Goal: Browse casually

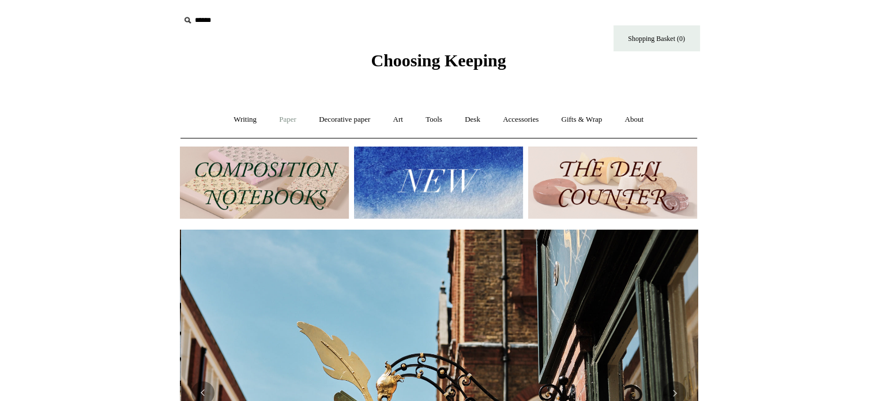
scroll to position [0, 518]
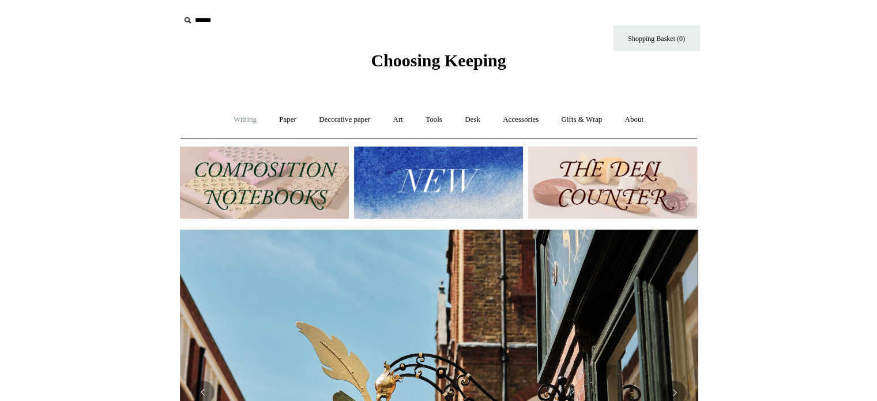
click at [243, 117] on link "Writing +" at bounding box center [245, 119] width 44 height 31
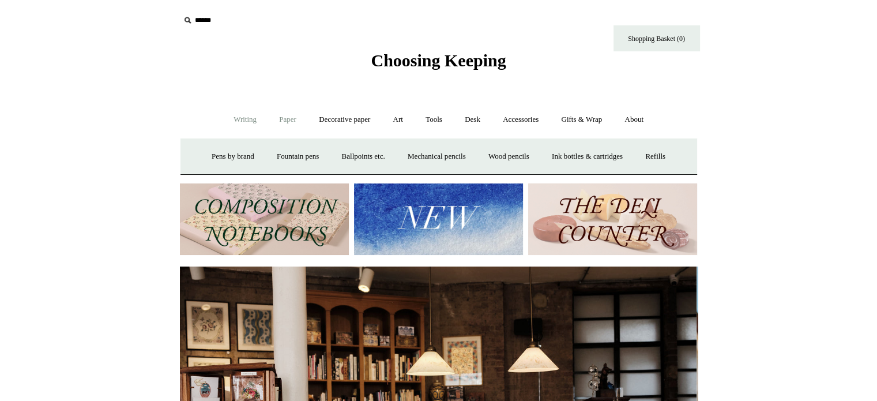
scroll to position [0, 0]
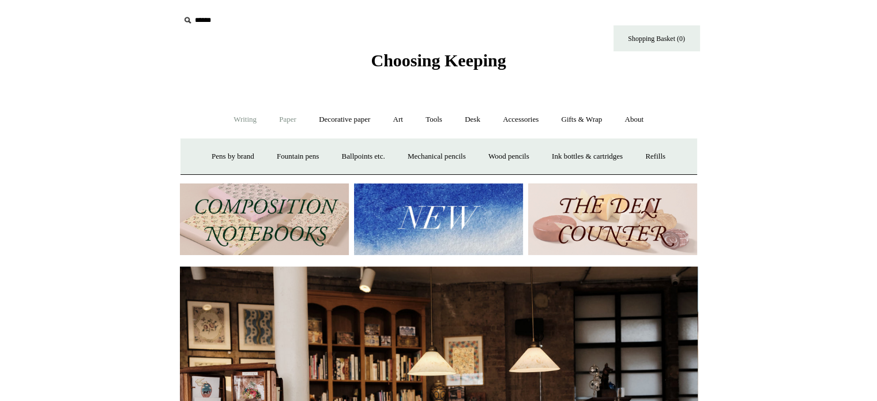
click at [286, 115] on link "Paper +" at bounding box center [288, 119] width 38 height 31
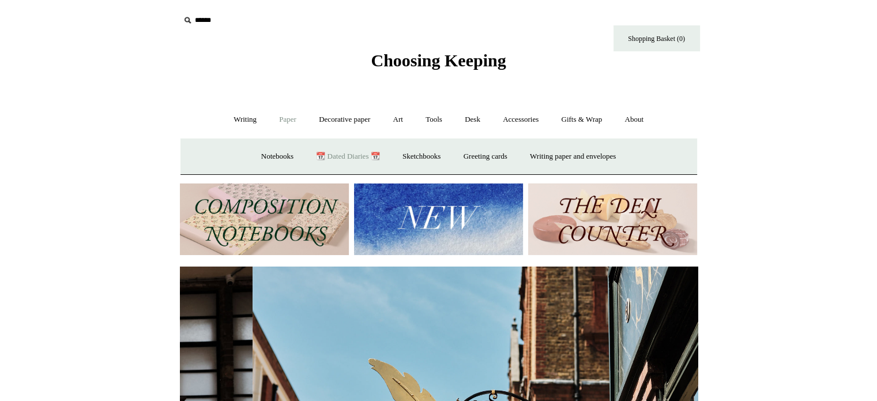
scroll to position [0, 518]
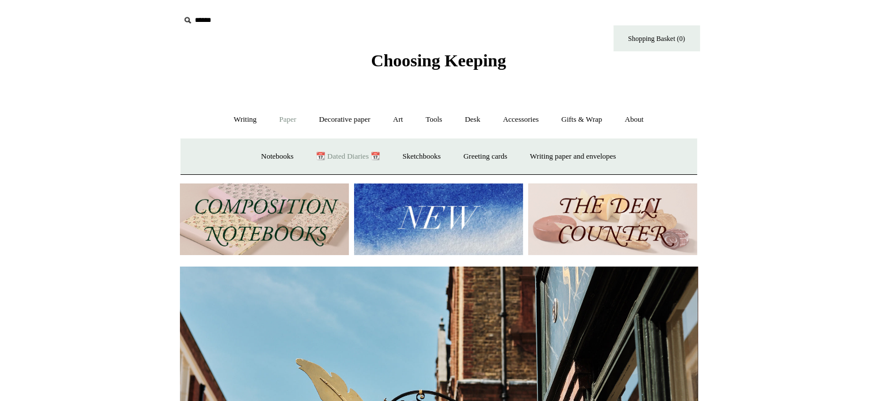
click at [329, 154] on link "📆 Dated Diaries 📆" at bounding box center [348, 156] width 84 height 31
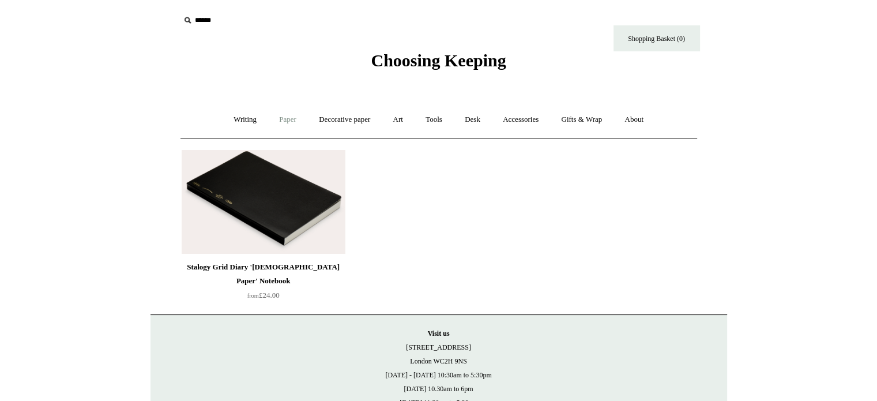
click at [287, 117] on link "Paper +" at bounding box center [288, 119] width 38 height 31
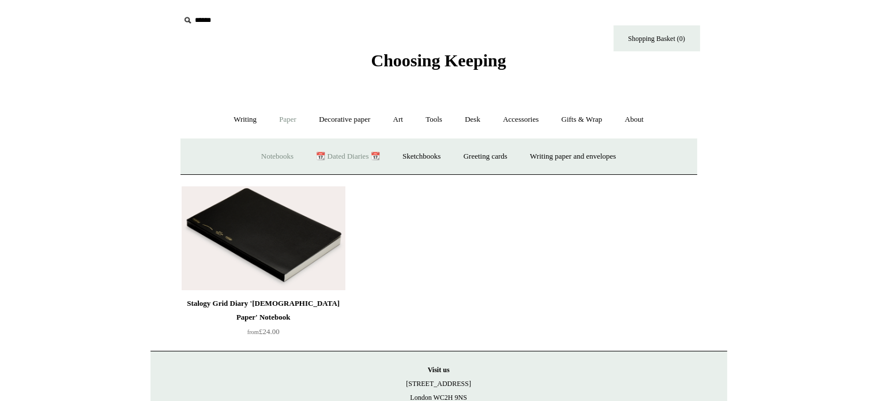
click at [276, 140] on div "Notebooks + All CK composition ledgers Plain Ruled Gridded & Dotted Fountain pe…" at bounding box center [439, 156] width 517 height 37
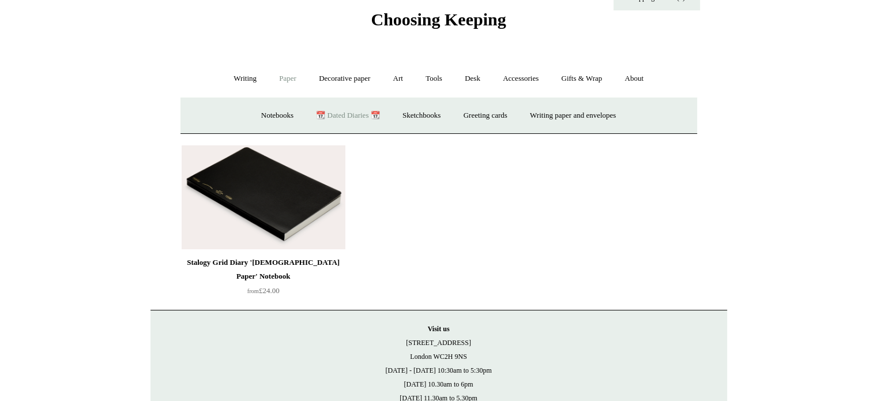
scroll to position [43, 0]
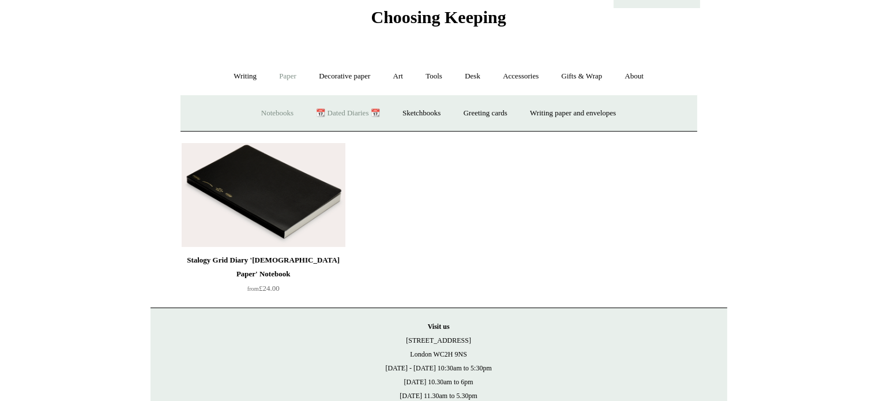
click at [268, 115] on link "Notebooks +" at bounding box center [277, 113] width 53 height 31
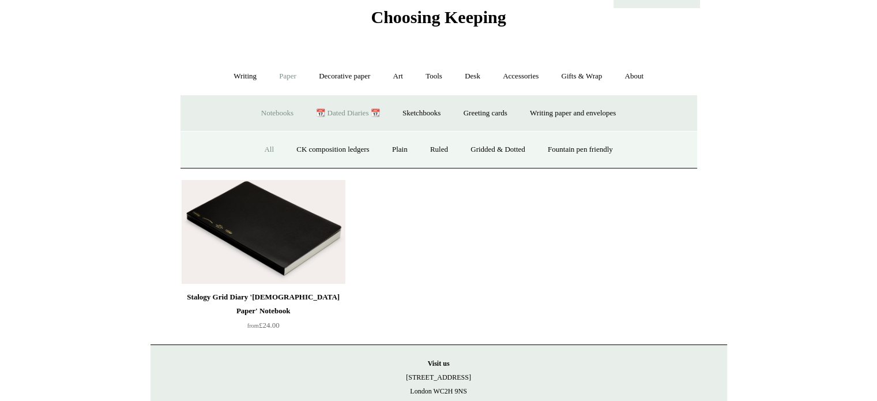
click at [264, 147] on link "All" at bounding box center [269, 149] width 31 height 31
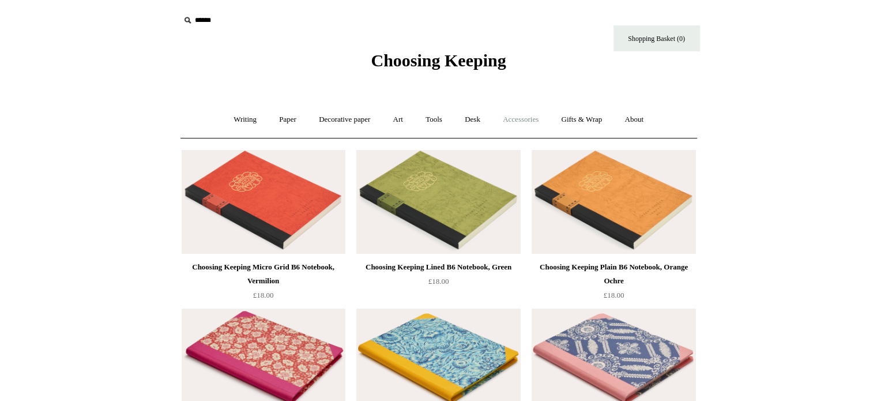
click at [530, 122] on link "Accessories +" at bounding box center [521, 119] width 57 height 31
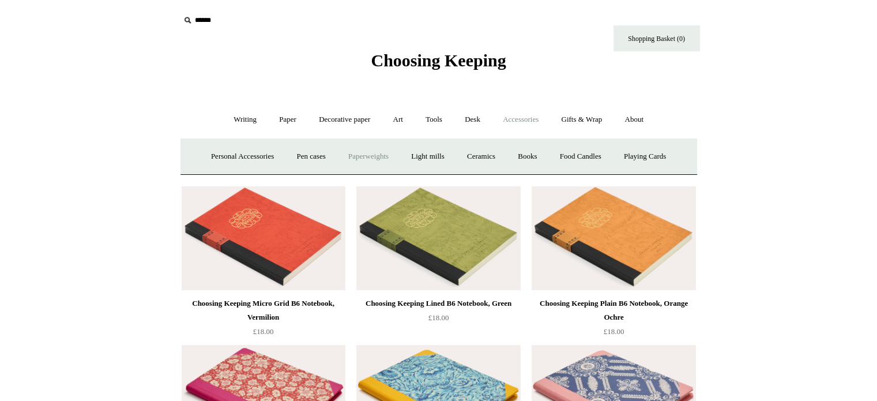
click at [386, 149] on link "Paperweights +" at bounding box center [368, 156] width 61 height 31
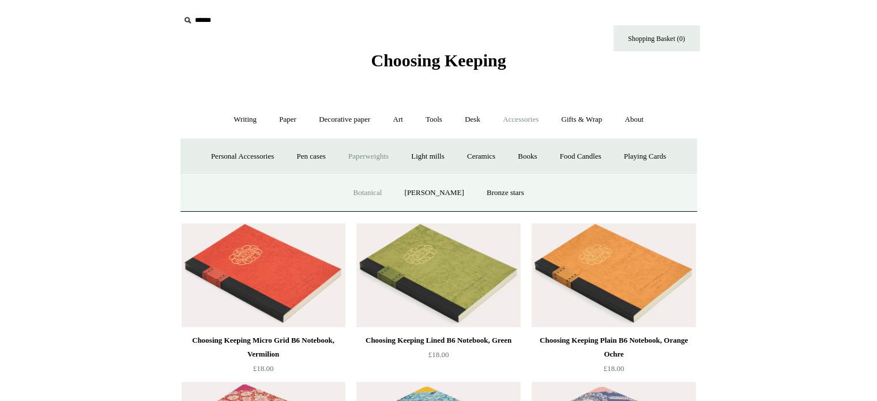
click at [383, 191] on link "Botanical" at bounding box center [368, 193] width 50 height 31
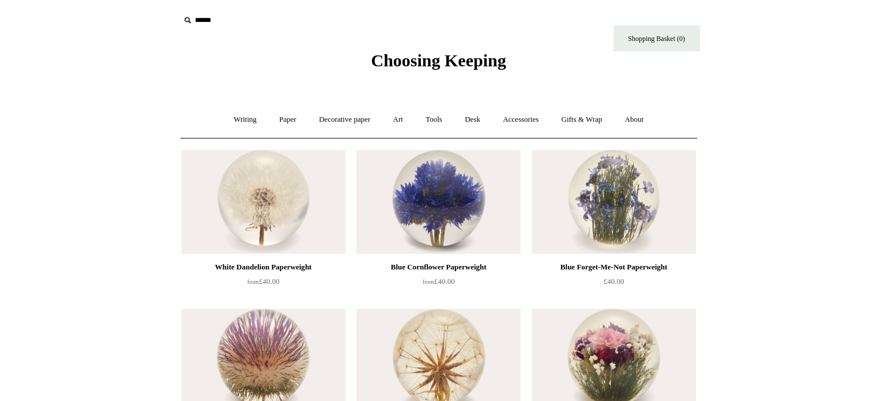
click at [381, 115] on ul "Writing + Pens by brand + Kaweco Lamy Ohnishi Seisakusho Pelikan Tetzbo Pilot P…" at bounding box center [438, 119] width 431 height 31
click at [399, 122] on link "Art +" at bounding box center [398, 119] width 31 height 31
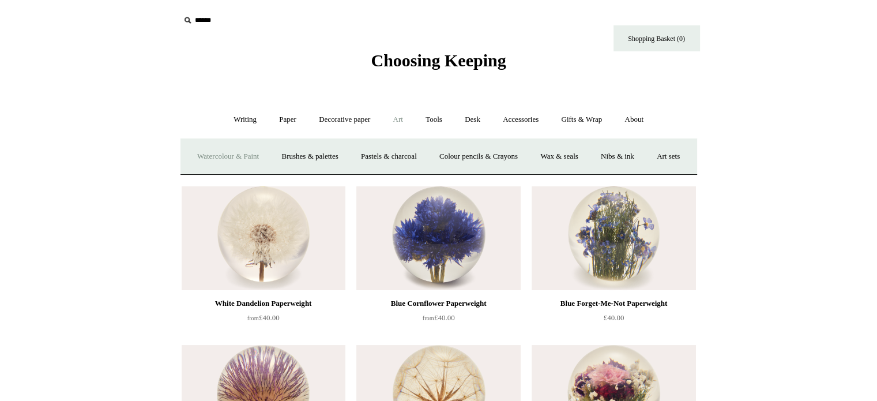
click at [258, 151] on link "Watercolour & Paint" at bounding box center [228, 156] width 82 height 31
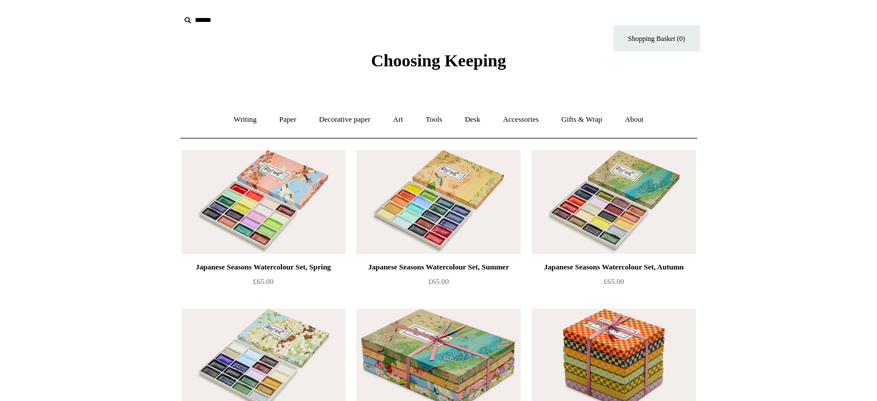
click at [397, 57] on span "Choosing Keeping" at bounding box center [438, 60] width 135 height 19
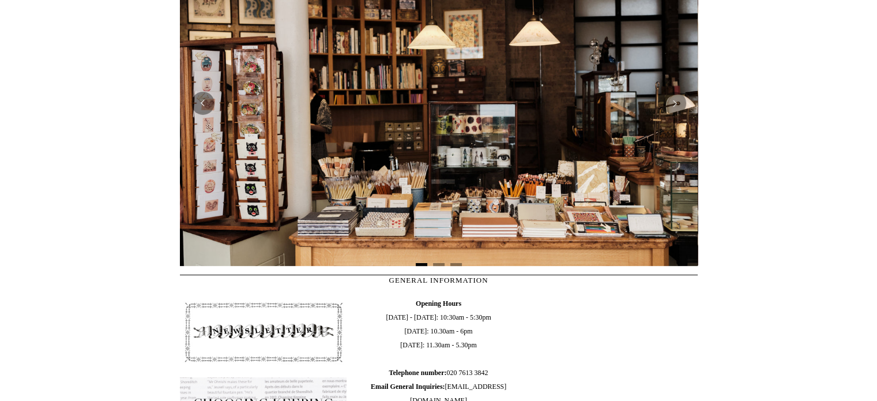
scroll to position [286, 0]
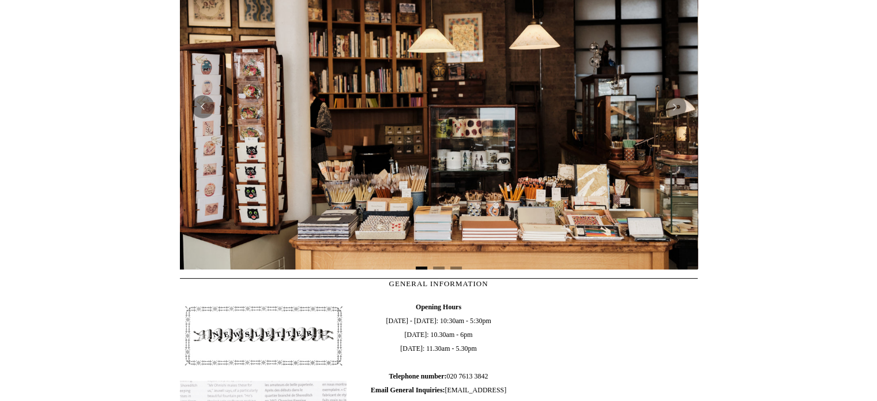
click at [433, 110] on img at bounding box center [439, 105] width 518 height 325
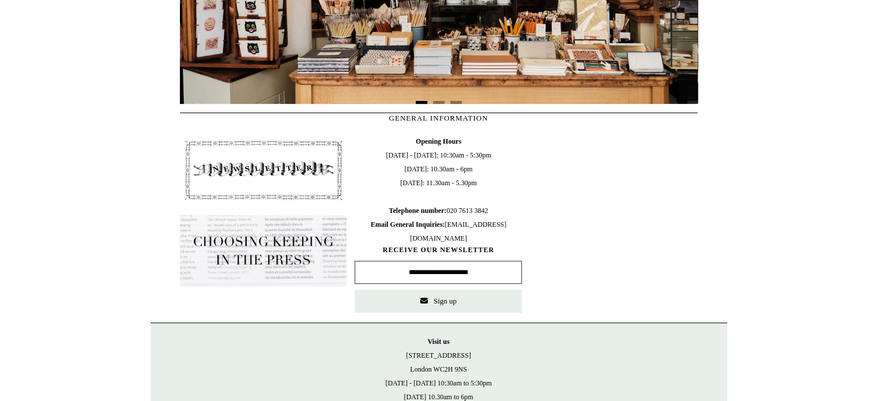
scroll to position [454, 0]
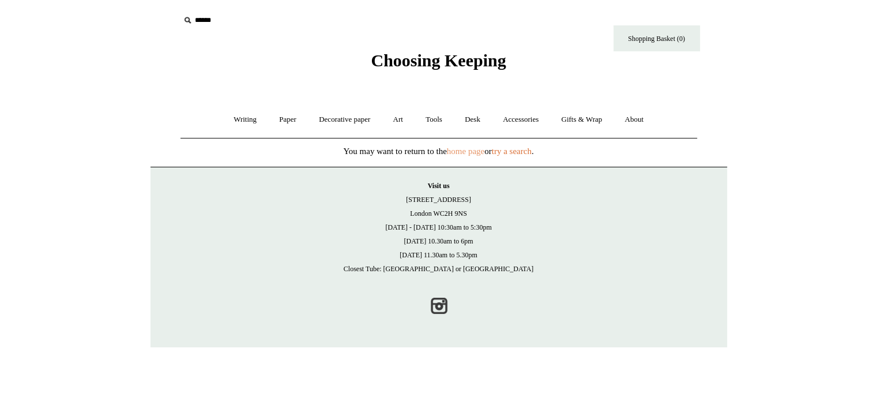
click at [456, 153] on link "home page" at bounding box center [465, 151] width 37 height 9
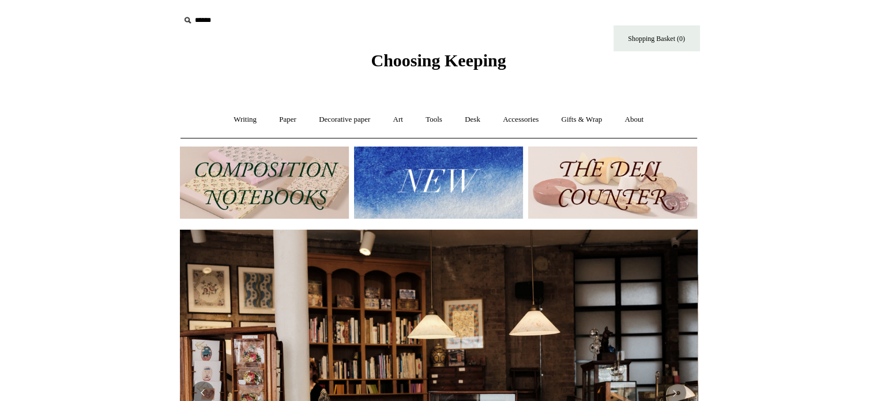
click at [446, 189] on img at bounding box center [438, 183] width 169 height 72
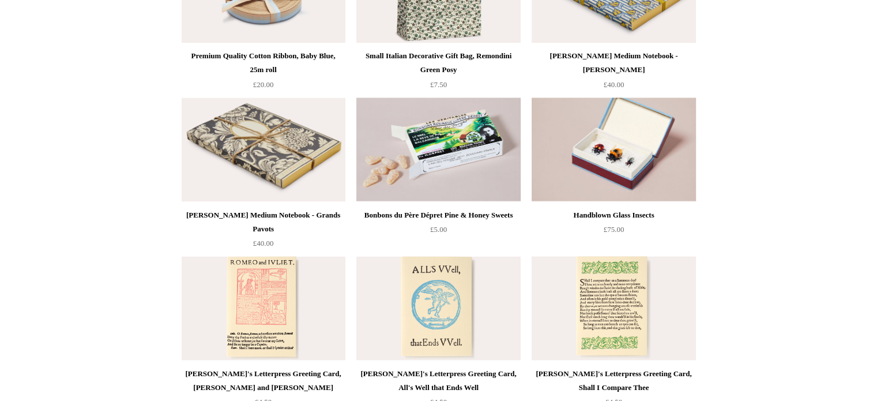
scroll to position [2088, 0]
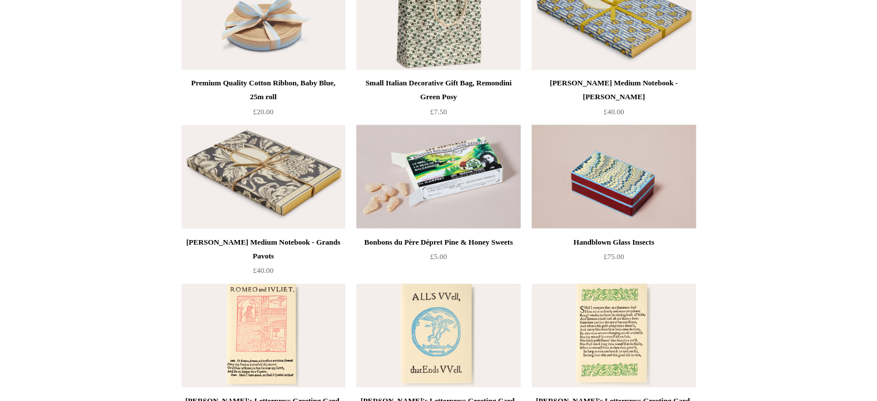
click at [630, 186] on img at bounding box center [614, 177] width 164 height 104
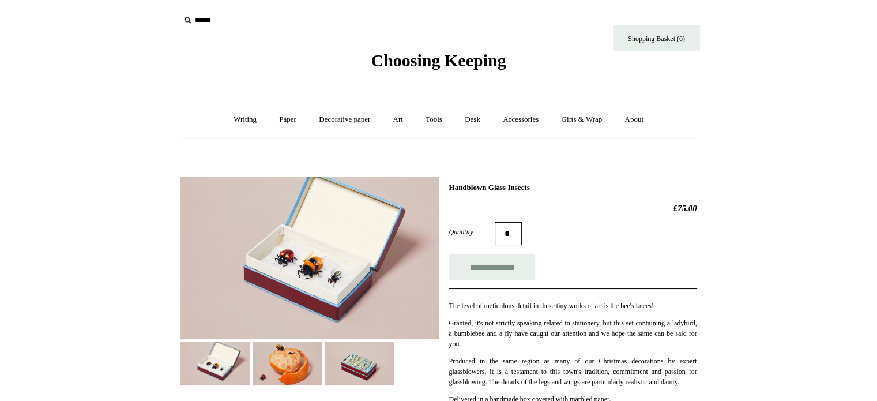
scroll to position [81, 0]
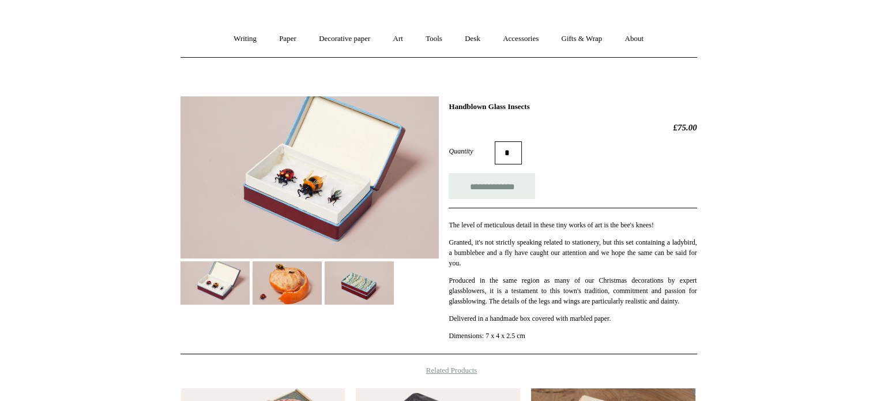
click at [257, 212] on img at bounding box center [310, 177] width 258 height 162
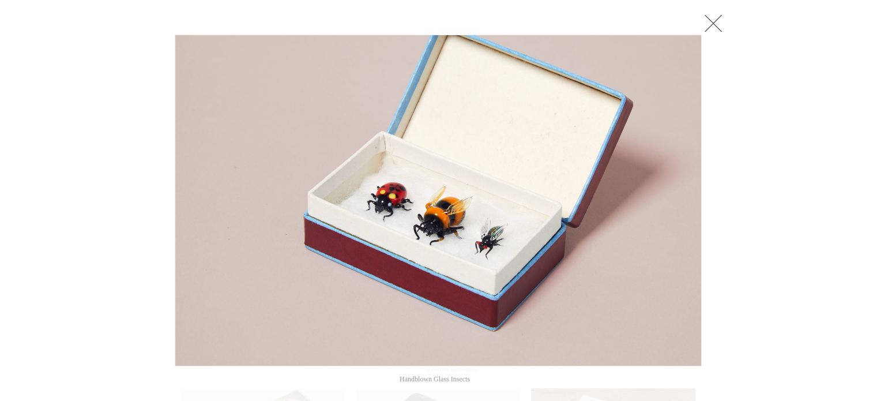
click at [707, 16] on link at bounding box center [713, 23] width 23 height 23
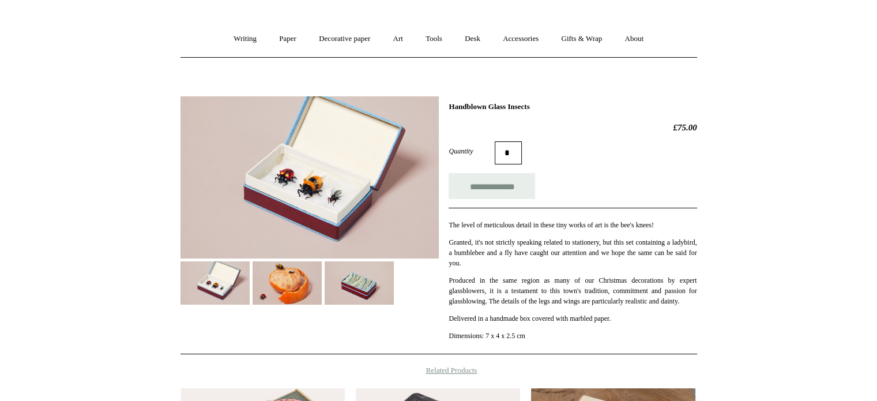
scroll to position [411, 0]
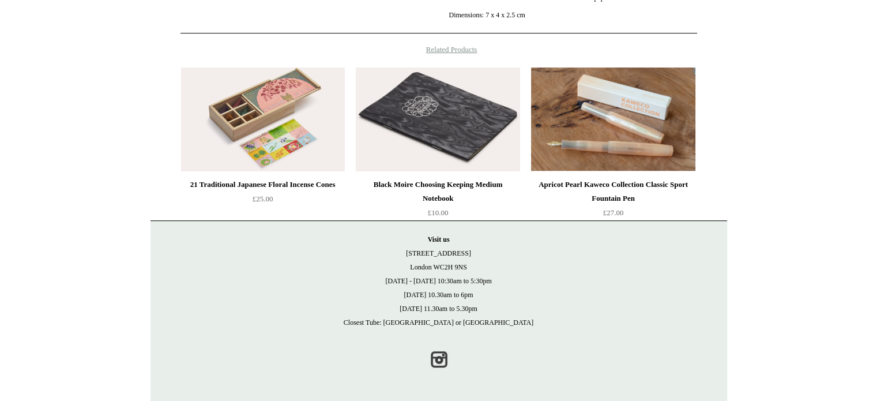
drag, startPoint x: 581, startPoint y: 176, endPoint x: 442, endPoint y: 103, distance: 156.4
click at [442, 103] on div "21 Traditional Japanese Floral Incense Cones £25.00" at bounding box center [439, 141] width 577 height 159
click at [290, 142] on img at bounding box center [263, 119] width 164 height 104
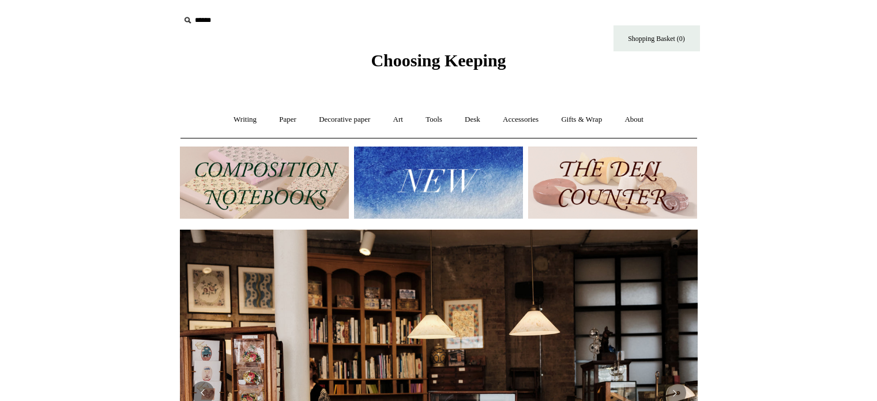
scroll to position [78, 0]
